Goal: Transaction & Acquisition: Purchase product/service

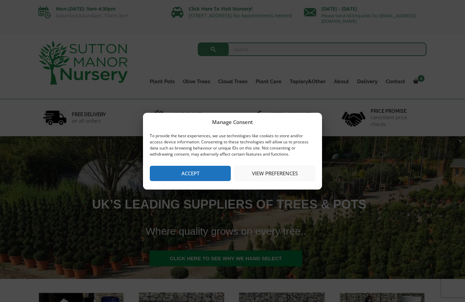
click at [198, 174] on button "Accept" at bounding box center [190, 173] width 81 height 15
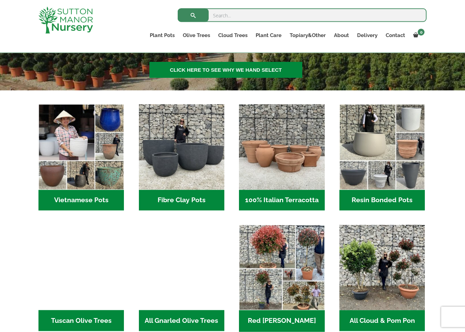
scroll to position [177, 0]
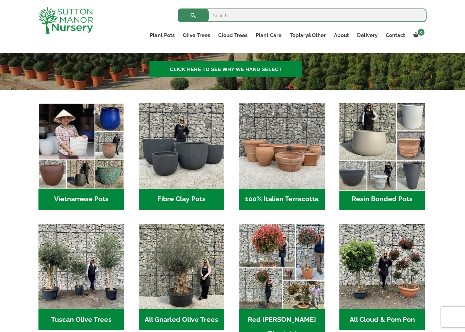
click at [380, 143] on img "Visit product category Resin Bonded Pots" at bounding box center [382, 146] width 90 height 90
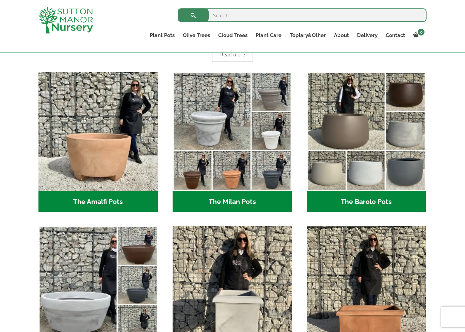
scroll to position [168, 0]
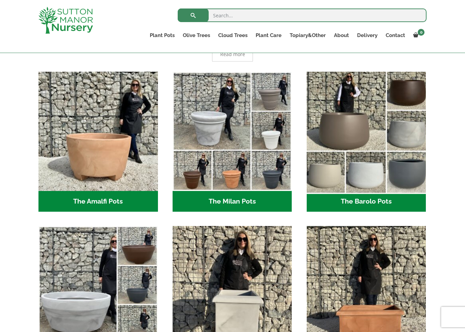
click at [357, 130] on img "Visit product category The Barolo Pots" at bounding box center [365, 131] width 125 height 125
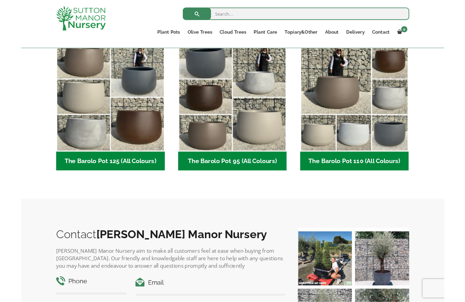
scroll to position [338, 0]
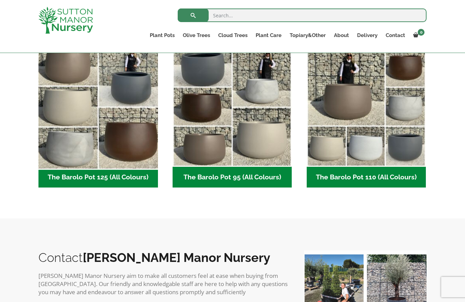
click at [131, 92] on img "Visit product category The Barolo Pot 125 (All Colours)" at bounding box center [97, 107] width 125 height 125
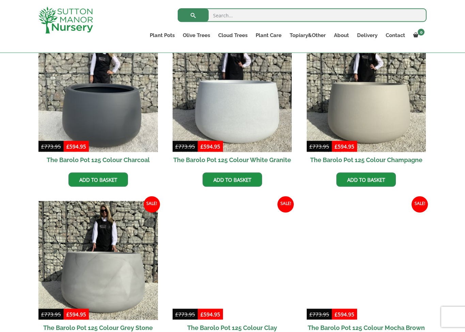
scroll to position [206, 0]
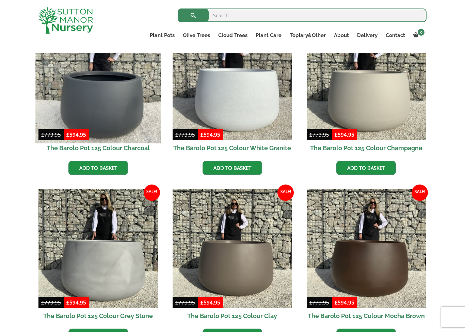
click at [117, 112] on img at bounding box center [97, 80] width 125 height 125
